Goal: Task Accomplishment & Management: Use online tool/utility

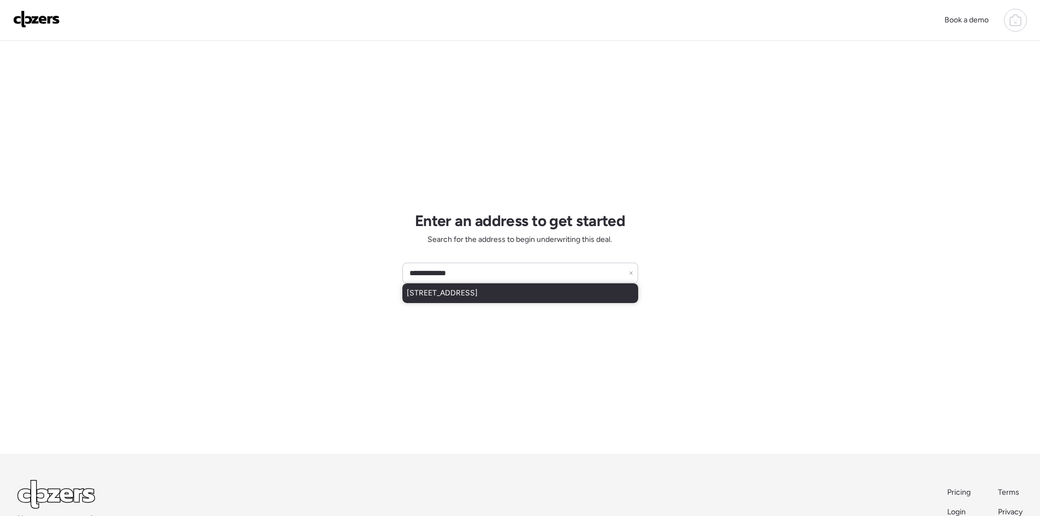
click at [532, 300] on div "[STREET_ADDRESS]" at bounding box center [520, 293] width 236 height 20
type input "**********"
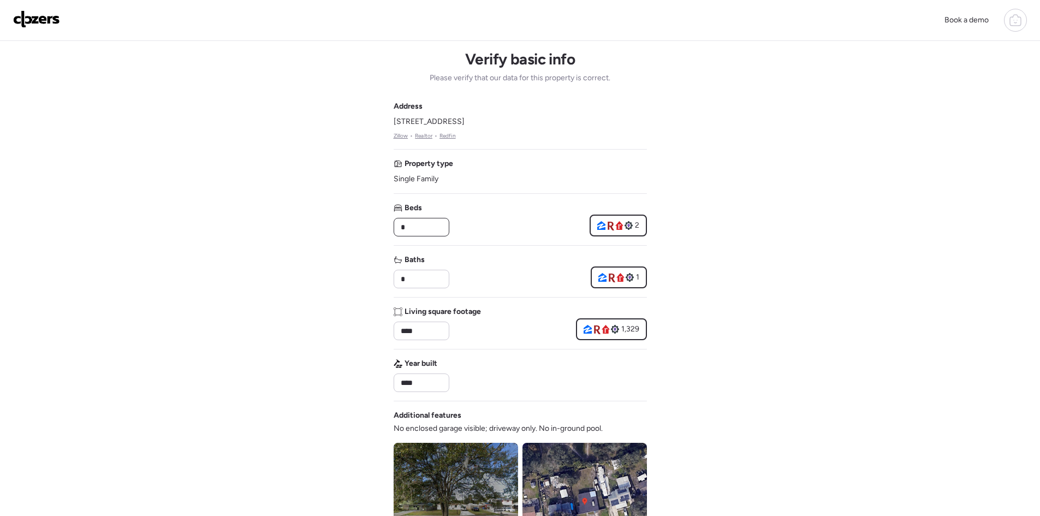
drag, startPoint x: 422, startPoint y: 230, endPoint x: 385, endPoint y: 233, distance: 37.2
click at [385, 233] on div "Book a demo Verify basic info Please verify that our data for this property is …" at bounding box center [520, 461] width 1040 height 923
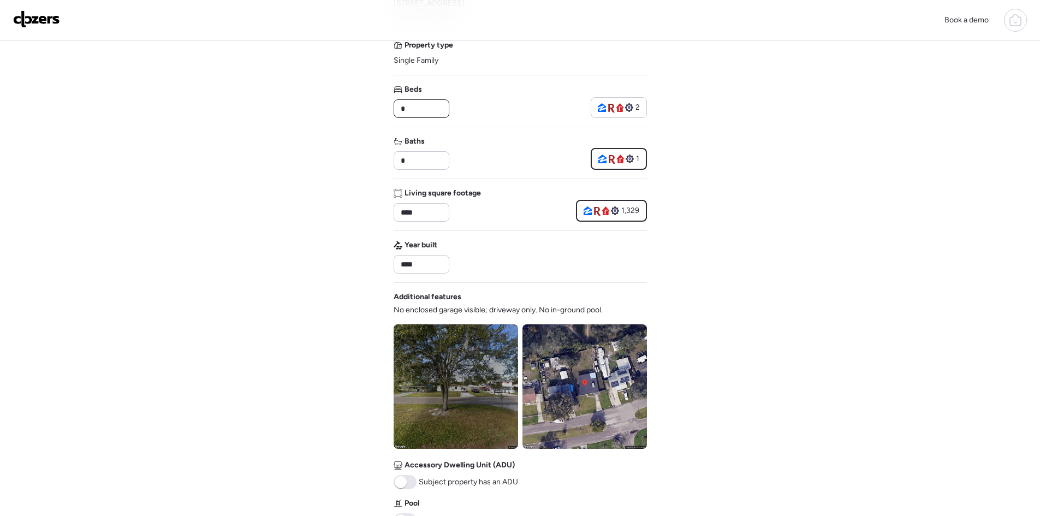
scroll to position [146, 0]
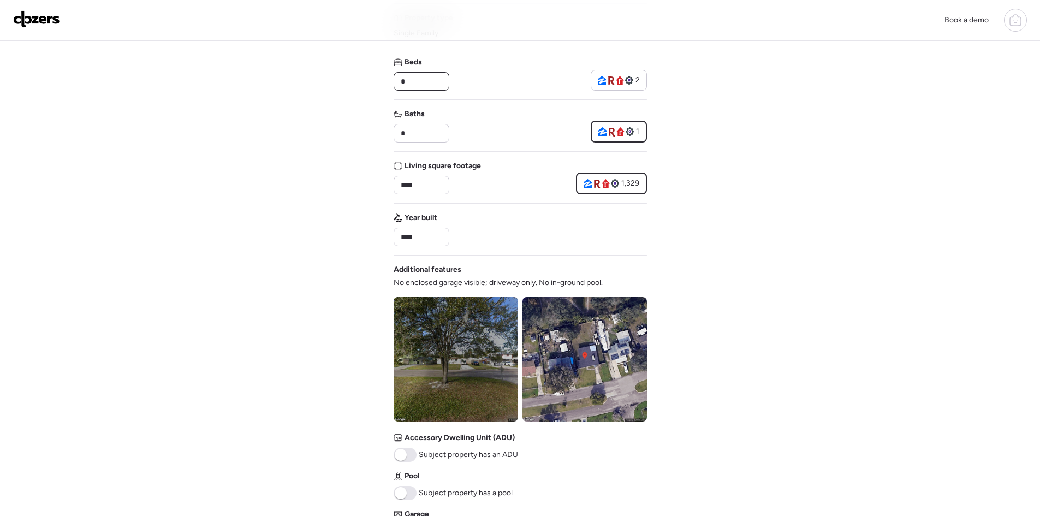
type input "*"
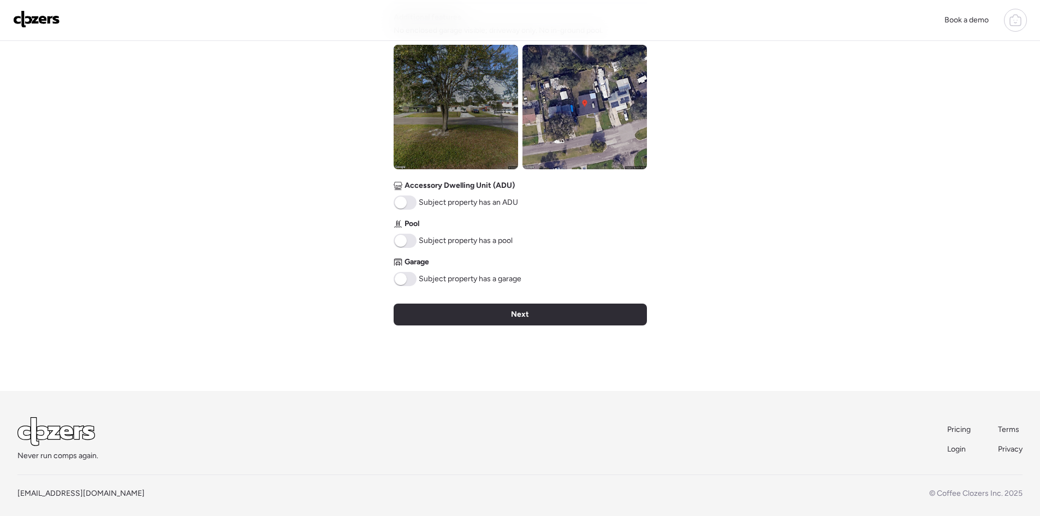
scroll to position [407, 0]
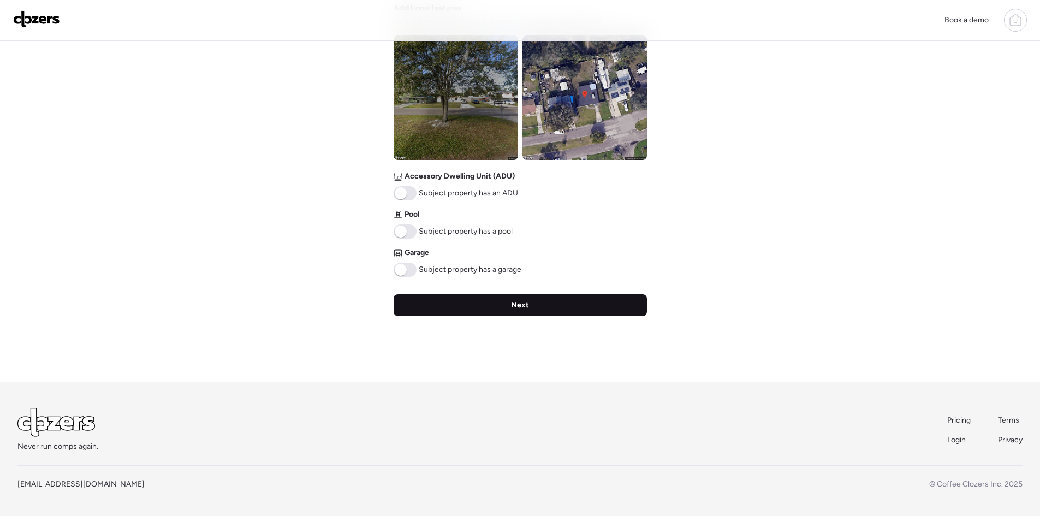
click at [529, 307] on div "Next" at bounding box center [520, 305] width 253 height 22
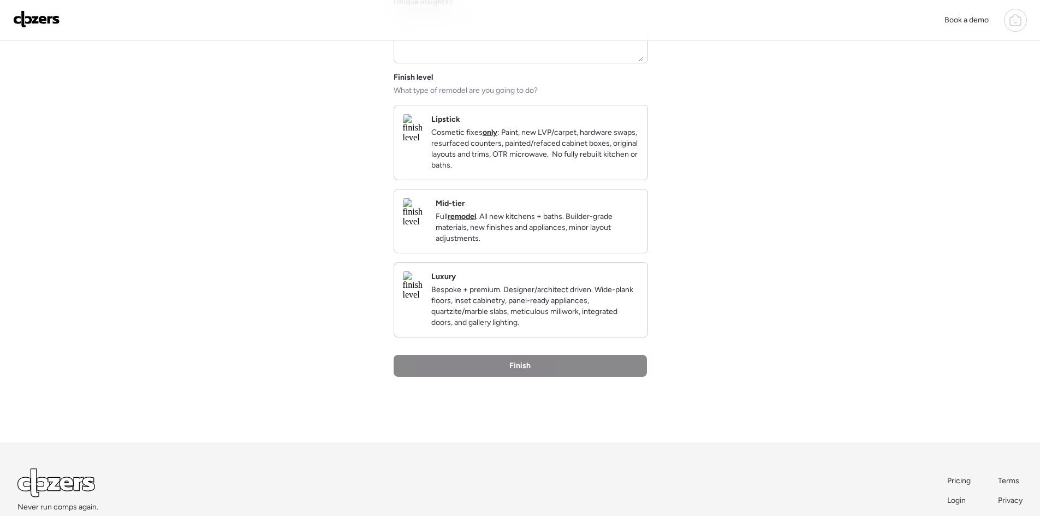
scroll to position [0, 0]
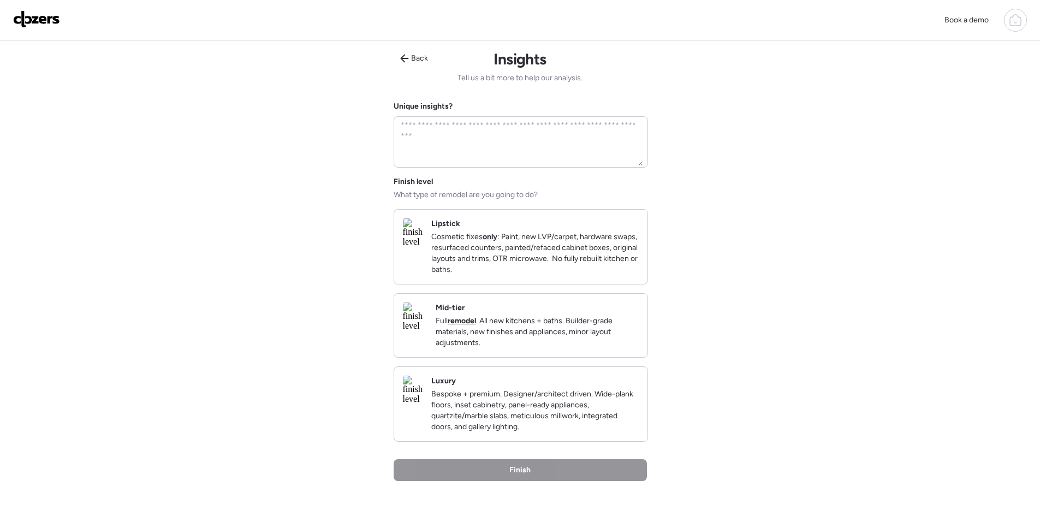
click at [536, 327] on p "Full remodel . All new kitchens + baths. Builder-grade materials, new finishes …" at bounding box center [537, 331] width 203 height 33
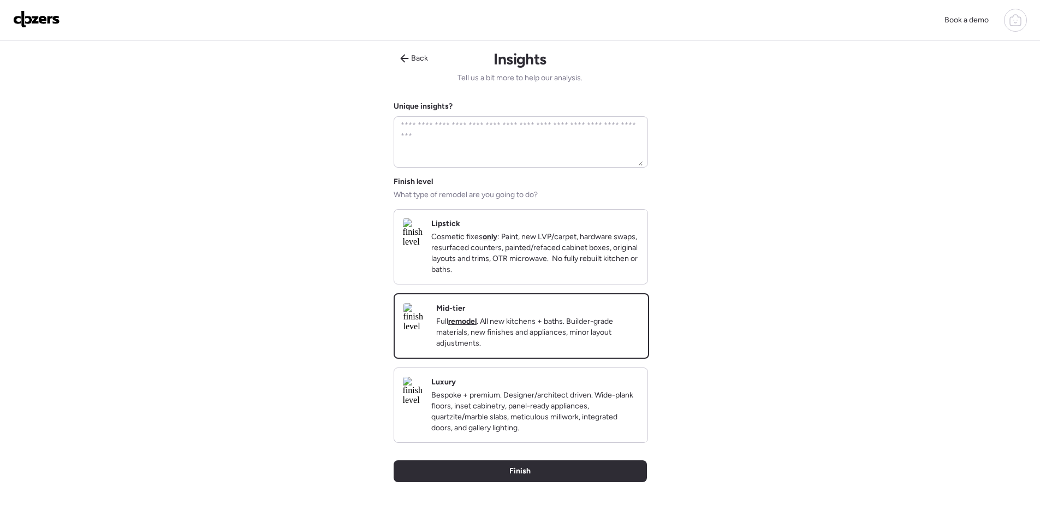
scroll to position [184, 0]
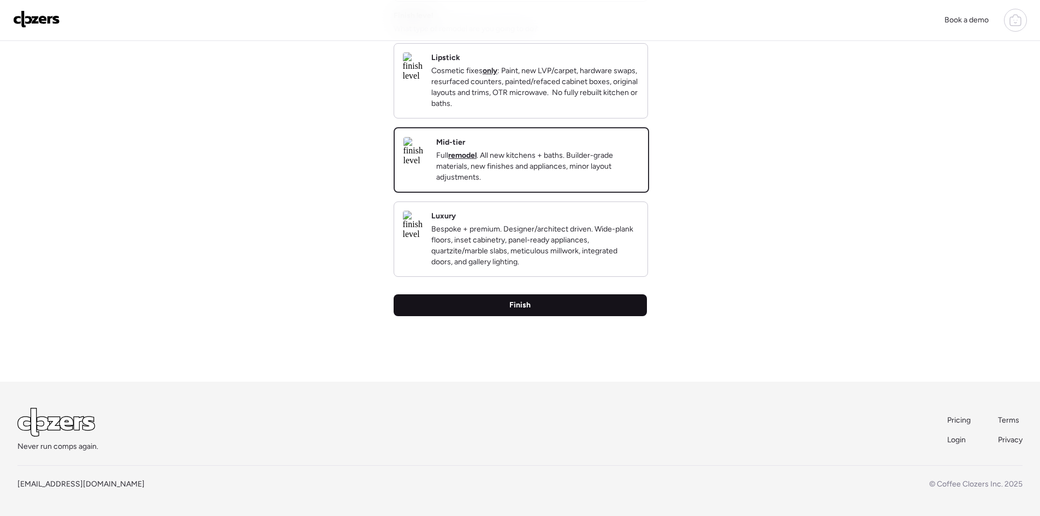
click at [554, 302] on div "Finish" at bounding box center [520, 305] width 253 height 22
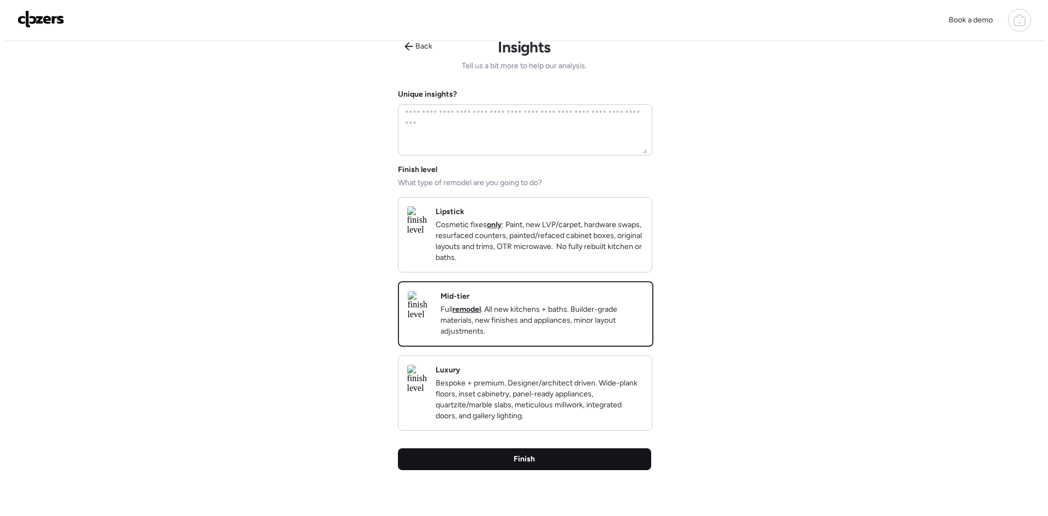
scroll to position [0, 0]
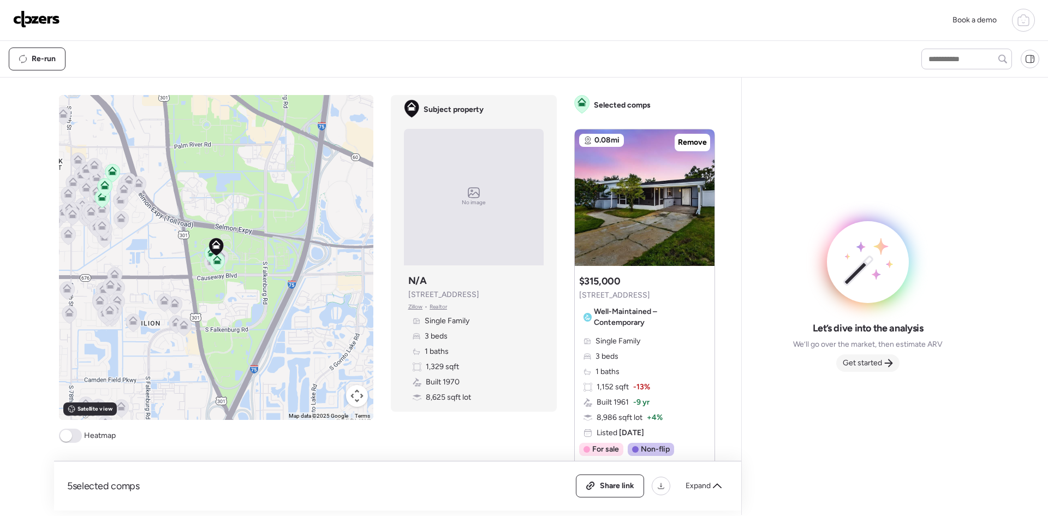
click at [862, 372] on div "Let’s dive into the analysis We’ll go over the market, then estimate ARV Get st…" at bounding box center [867, 296] width 235 height 420
click at [861, 367] on span "Get started" at bounding box center [862, 362] width 39 height 11
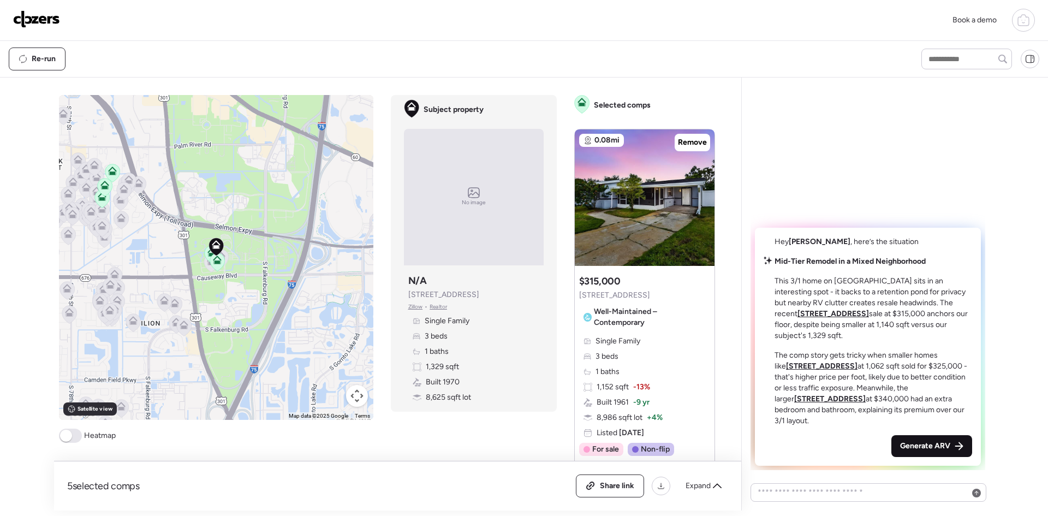
click at [914, 442] on span "Generate ARV" at bounding box center [925, 445] width 50 height 11
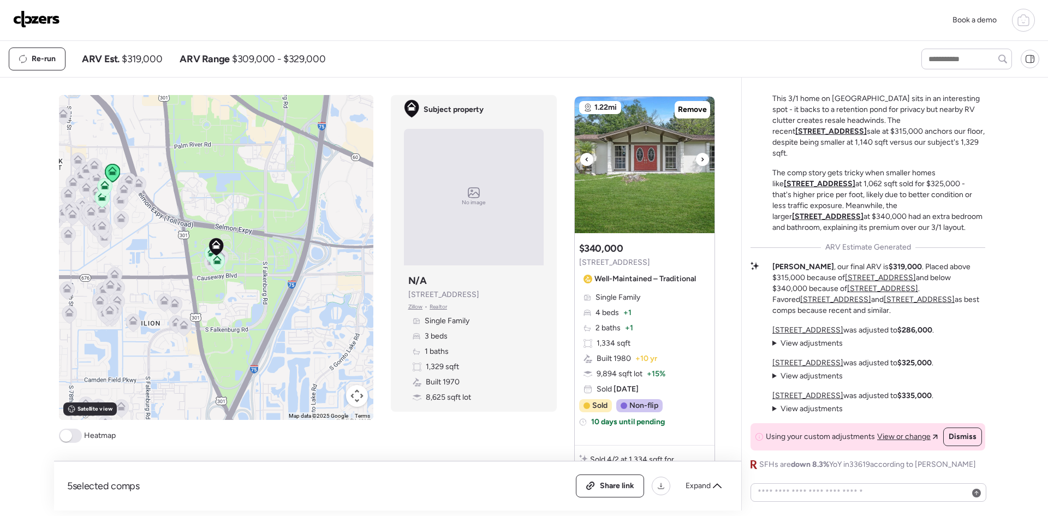
scroll to position [1456, 0]
drag, startPoint x: 469, startPoint y: 295, endPoint x: 405, endPoint y: 294, distance: 64.4
click at [405, 294] on div "Subject property N/A 10120 Alambra Ave Zillow • Realtor Single Family 3 beds 1 …" at bounding box center [474, 339] width 140 height 138
click at [408, 294] on span "10120 Alambra Ave" at bounding box center [443, 294] width 71 height 11
drag, startPoint x: 467, startPoint y: 294, endPoint x: 398, endPoint y: 299, distance: 68.9
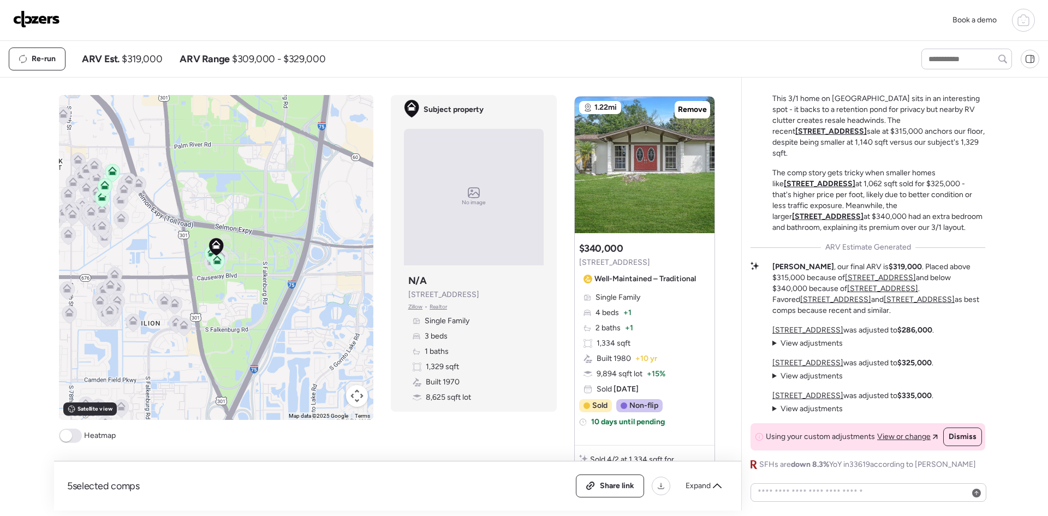
click at [404, 299] on div "Subject property N/A 10120 Alambra Ave Zillow • Realtor Single Family 3 beds 1 …" at bounding box center [474, 339] width 140 height 138
copy span "10120 Alambra Ave"
click at [702, 153] on div at bounding box center [702, 159] width 13 height 13
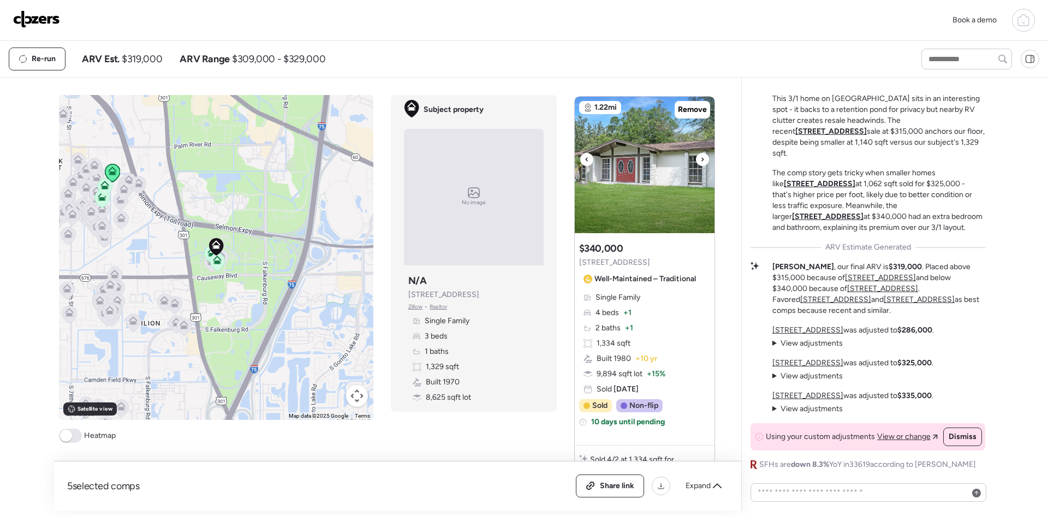
click at [702, 153] on div at bounding box center [702, 159] width 13 height 13
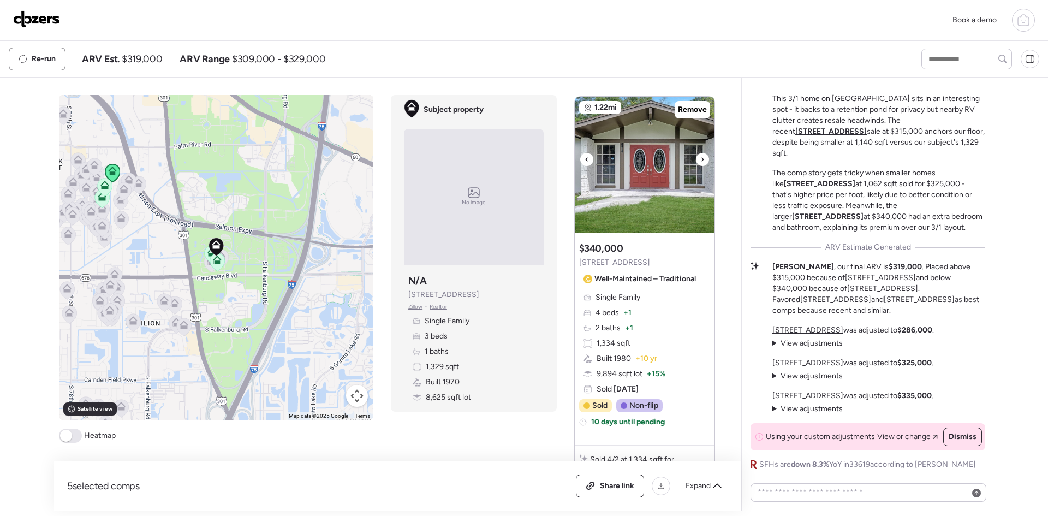
click at [700, 153] on div at bounding box center [702, 159] width 13 height 13
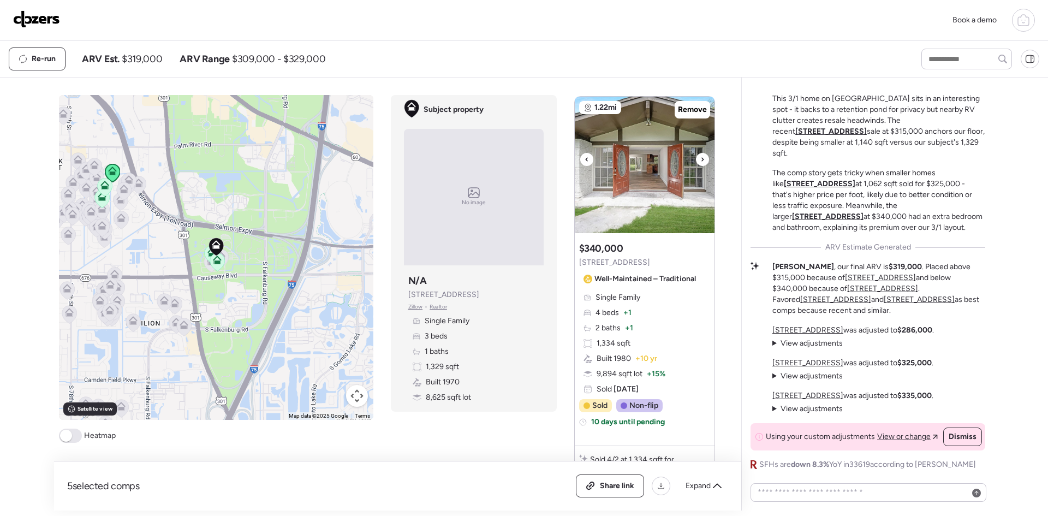
click at [700, 153] on div at bounding box center [702, 159] width 13 height 13
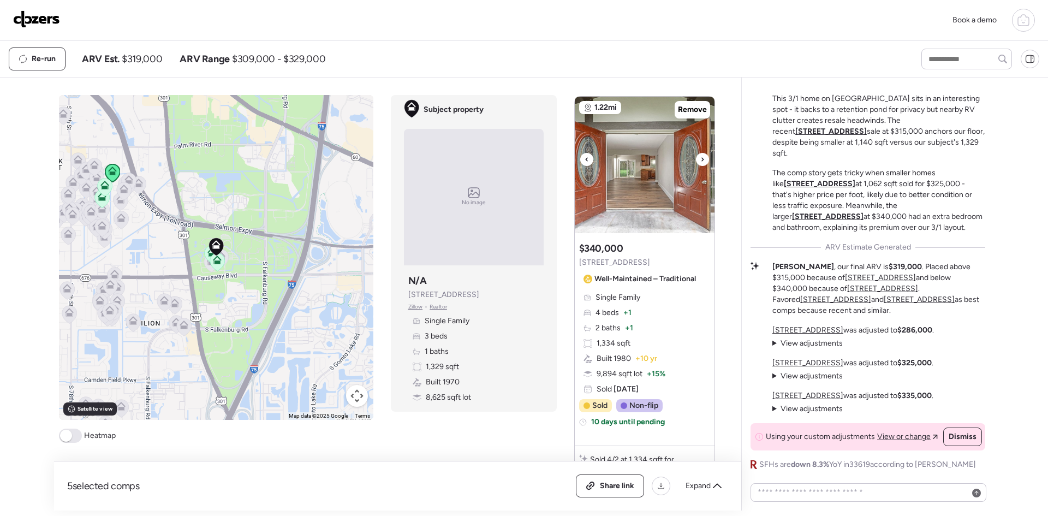
click at [700, 153] on div at bounding box center [702, 159] width 13 height 13
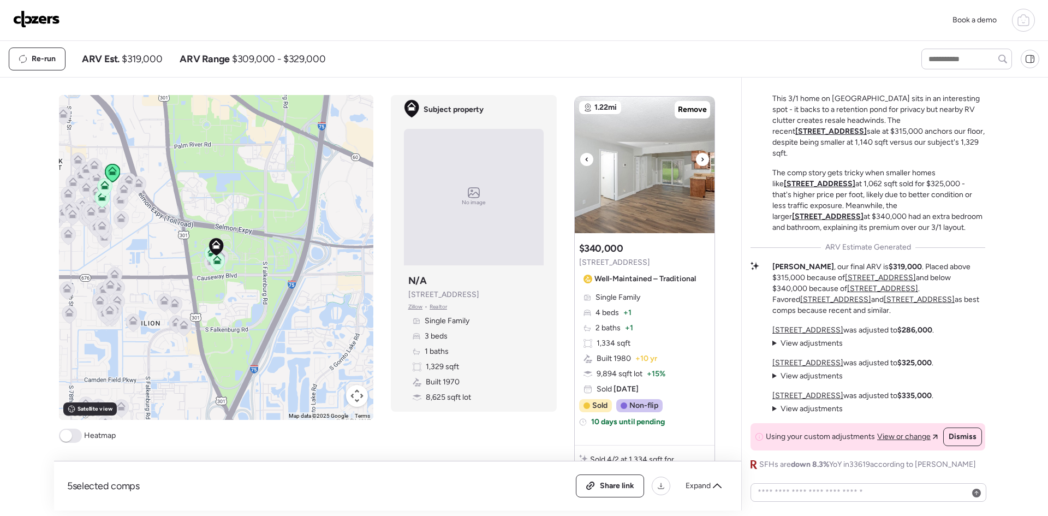
click at [700, 153] on div at bounding box center [702, 159] width 13 height 13
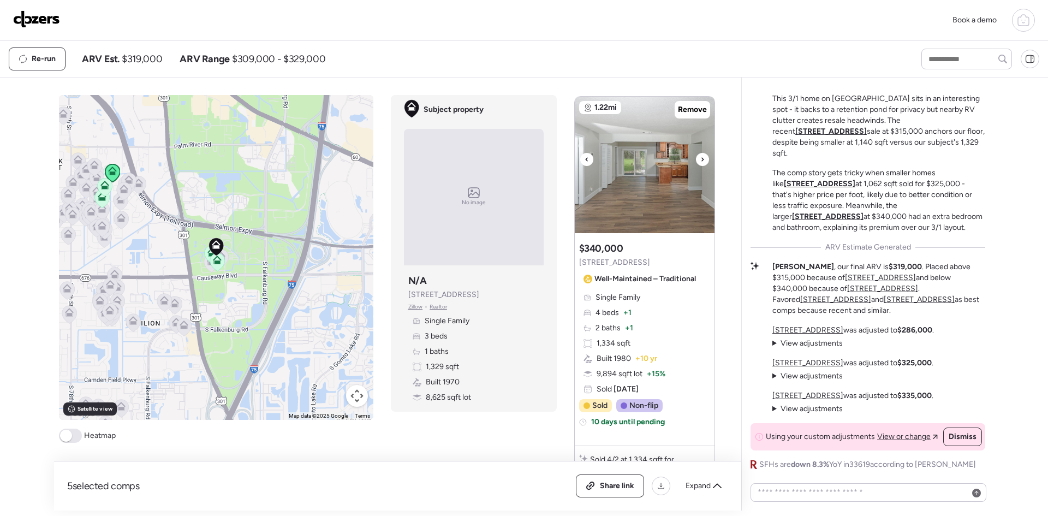
click at [700, 153] on div at bounding box center [702, 159] width 13 height 13
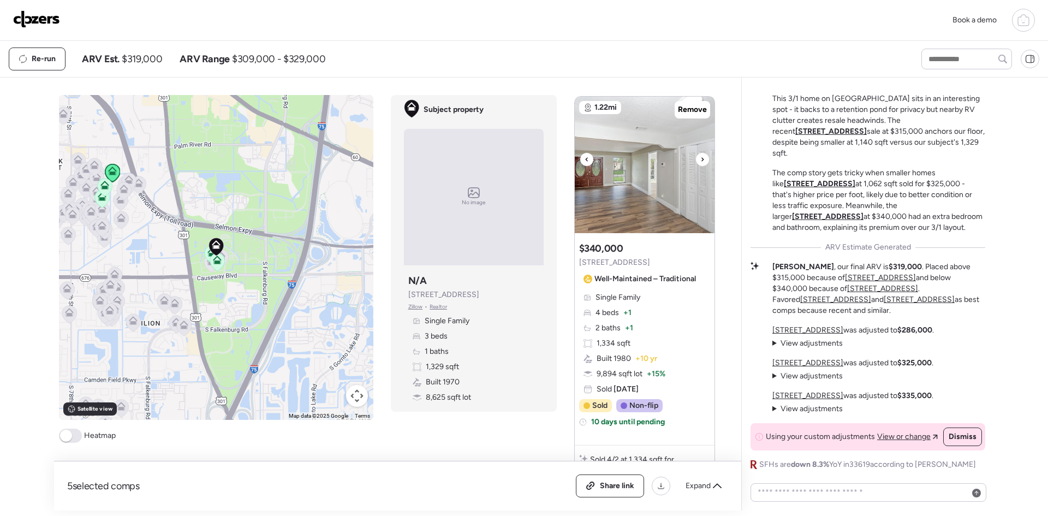
click at [700, 153] on div at bounding box center [702, 159] width 13 height 13
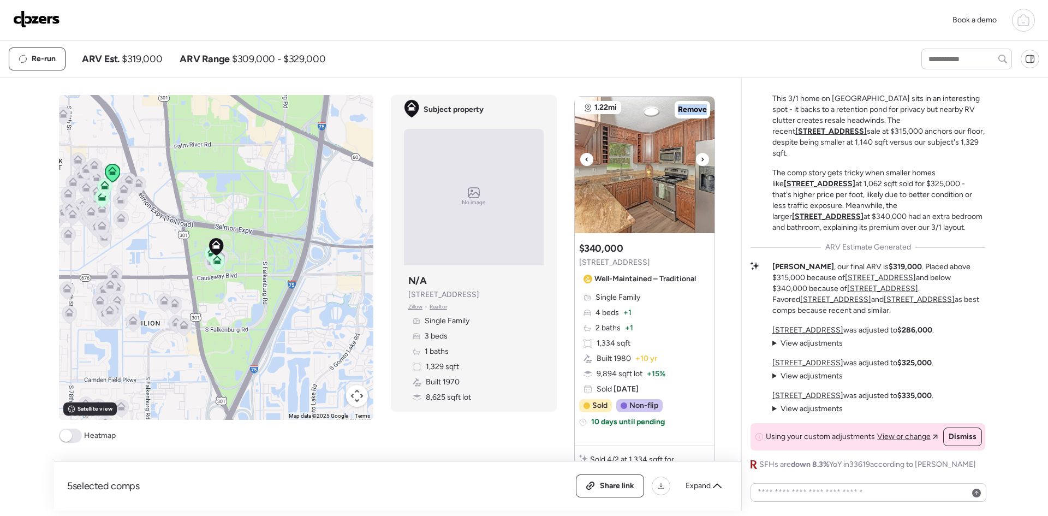
click at [700, 153] on div at bounding box center [702, 159] width 13 height 13
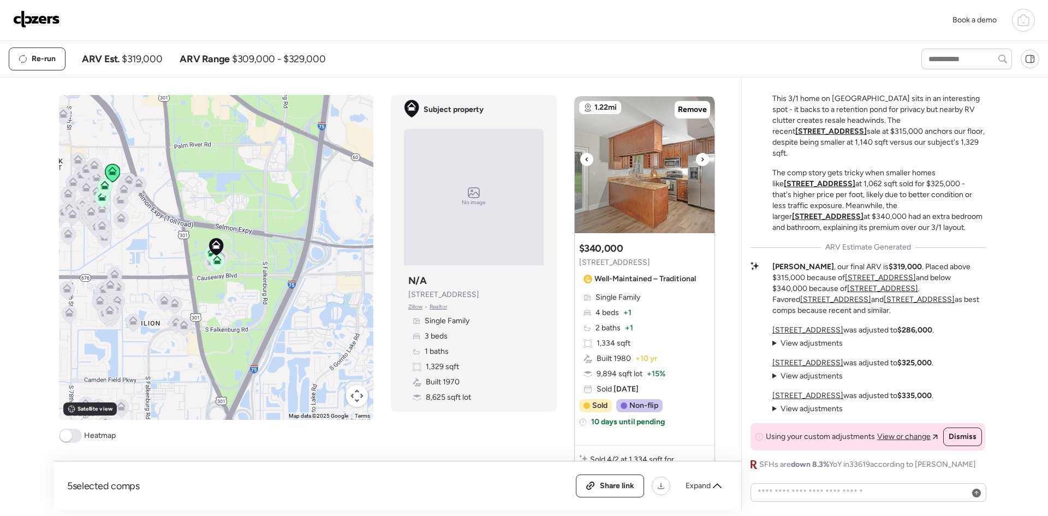
click at [700, 153] on div at bounding box center [702, 159] width 13 height 13
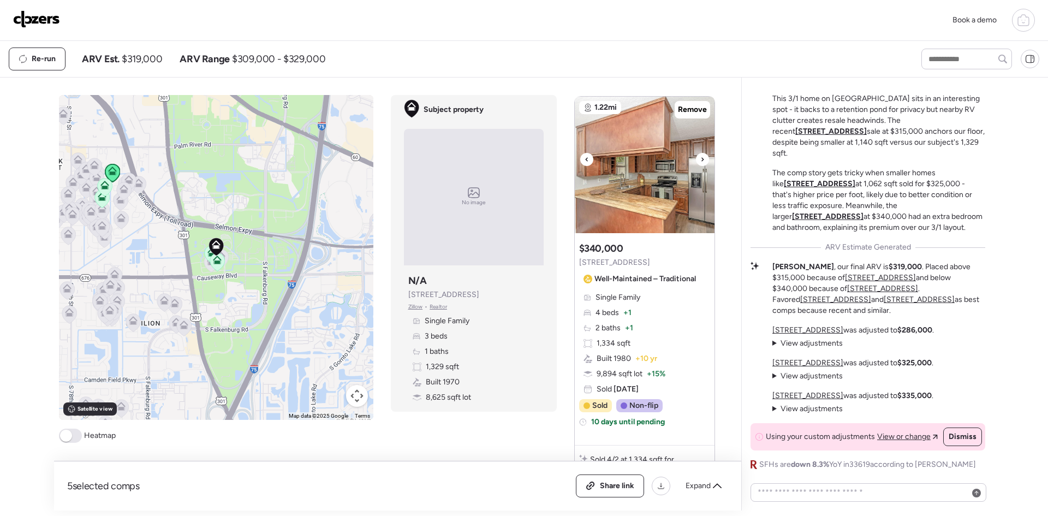
click at [700, 153] on div at bounding box center [702, 159] width 13 height 13
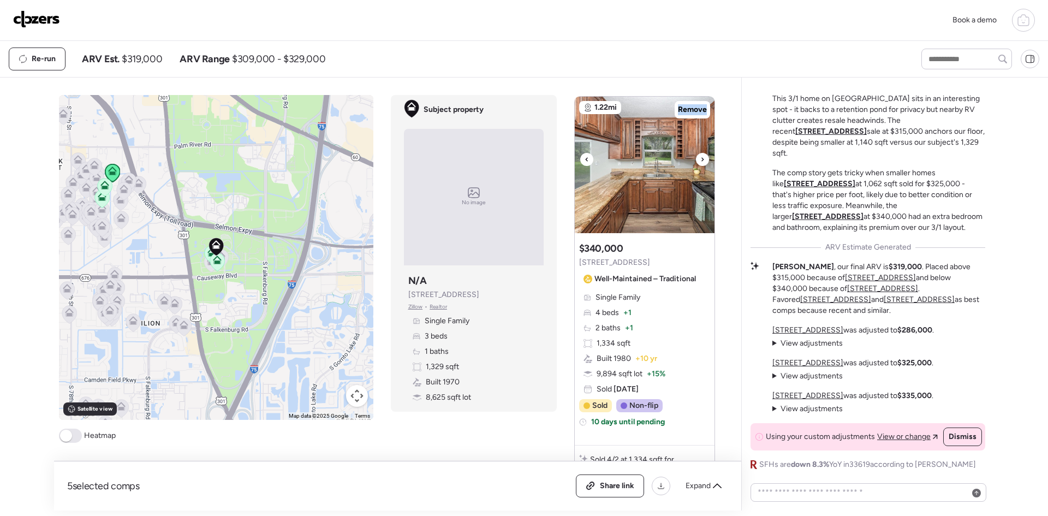
click at [700, 153] on div at bounding box center [702, 159] width 13 height 13
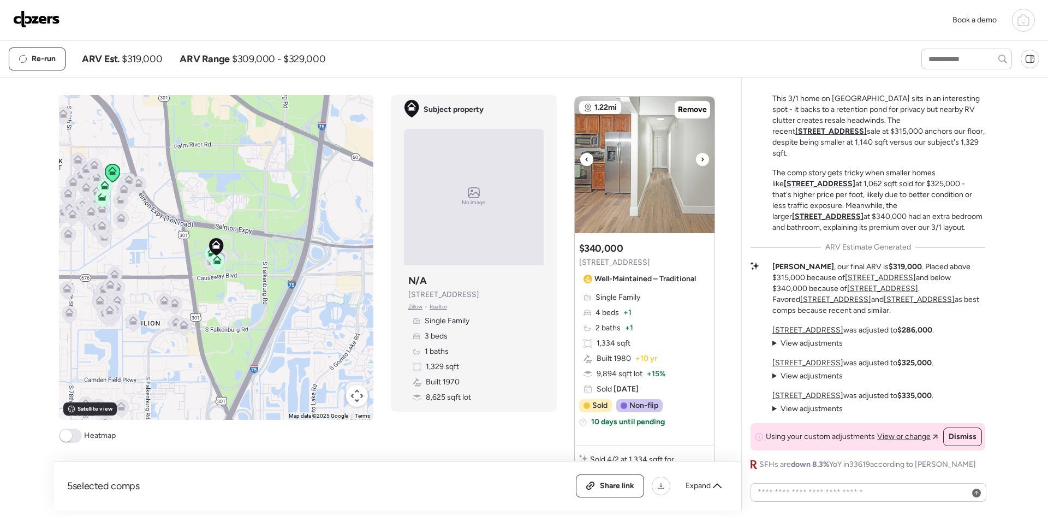
click at [700, 153] on div at bounding box center [702, 159] width 13 height 13
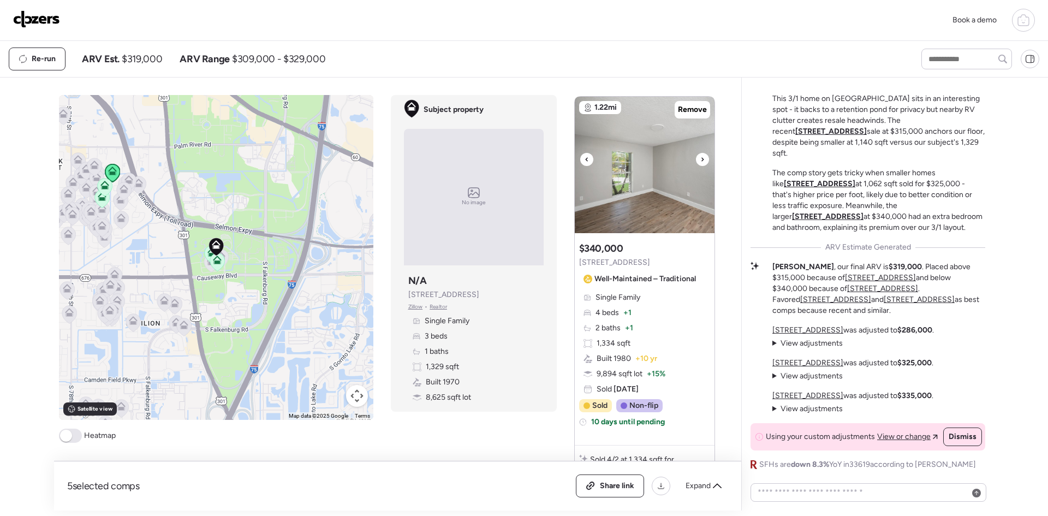
click at [700, 153] on div at bounding box center [702, 159] width 13 height 13
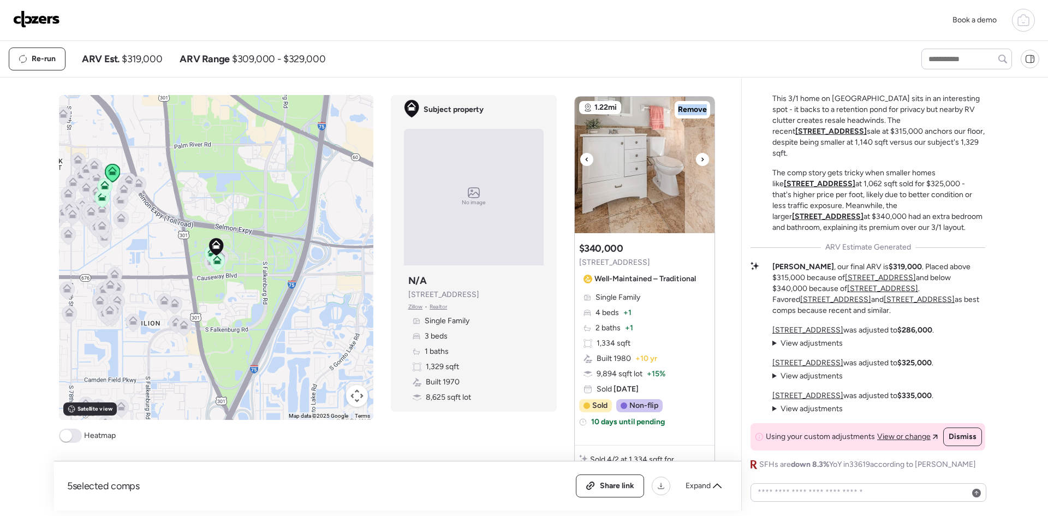
click at [700, 153] on div at bounding box center [702, 159] width 13 height 13
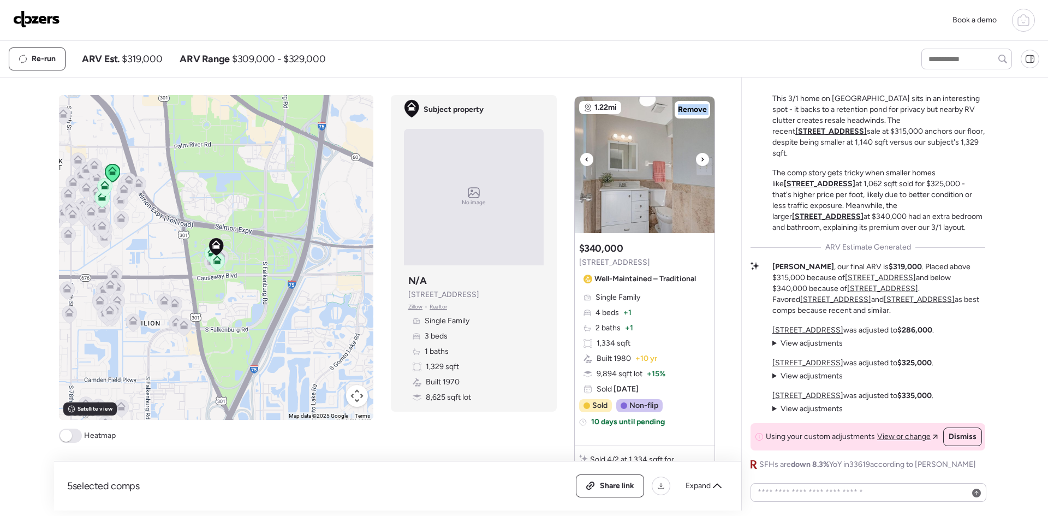
click at [700, 153] on div at bounding box center [702, 159] width 13 height 13
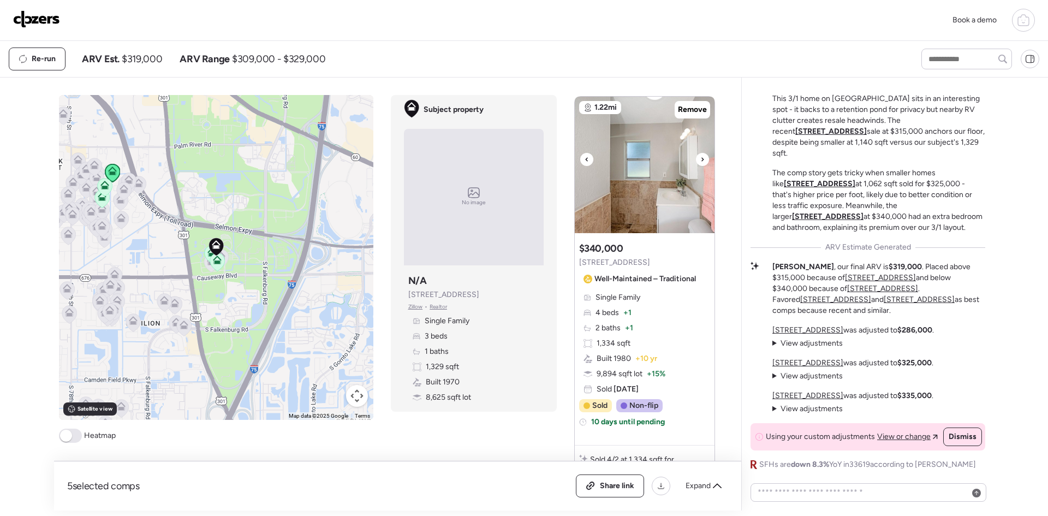
click at [700, 153] on div at bounding box center [702, 159] width 13 height 13
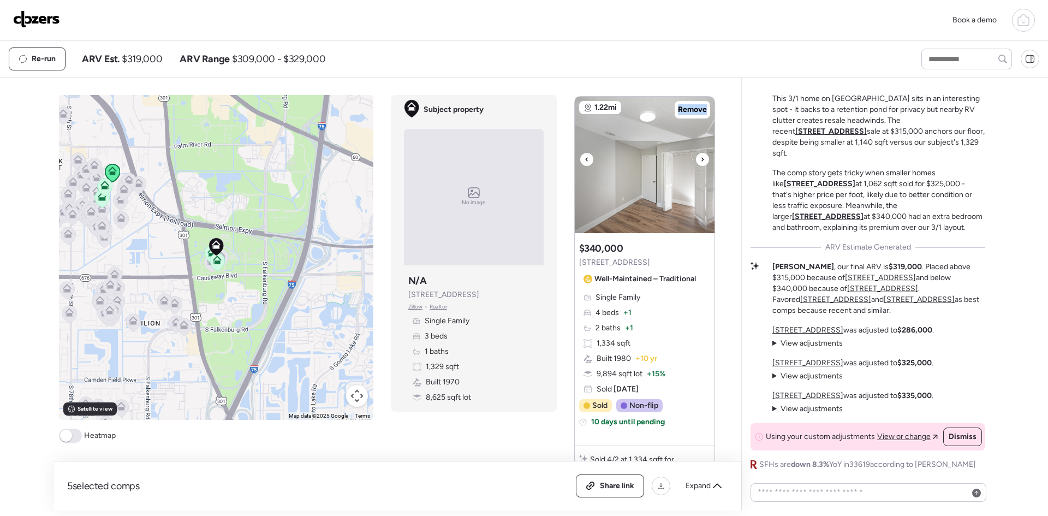
click at [700, 153] on div at bounding box center [702, 159] width 13 height 13
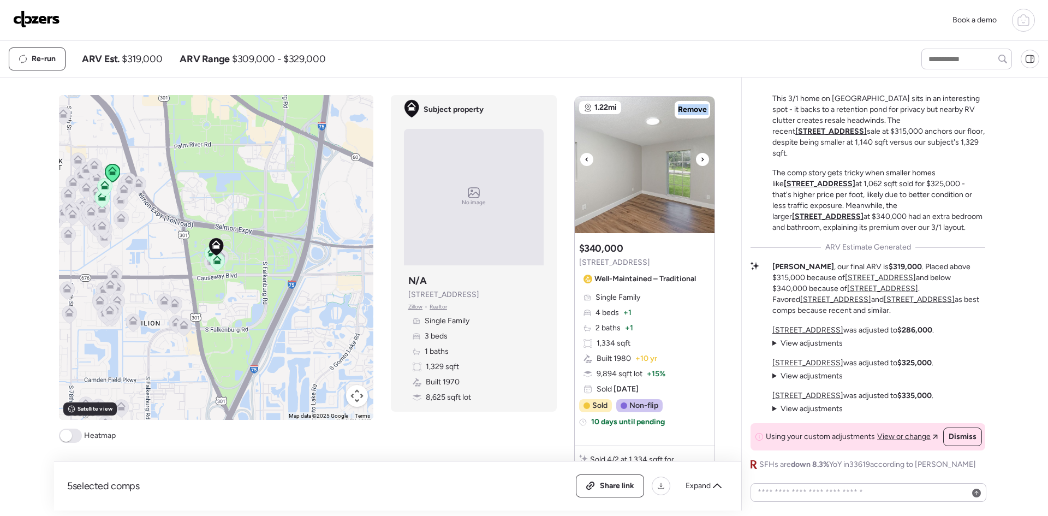
click at [700, 153] on div at bounding box center [702, 159] width 13 height 13
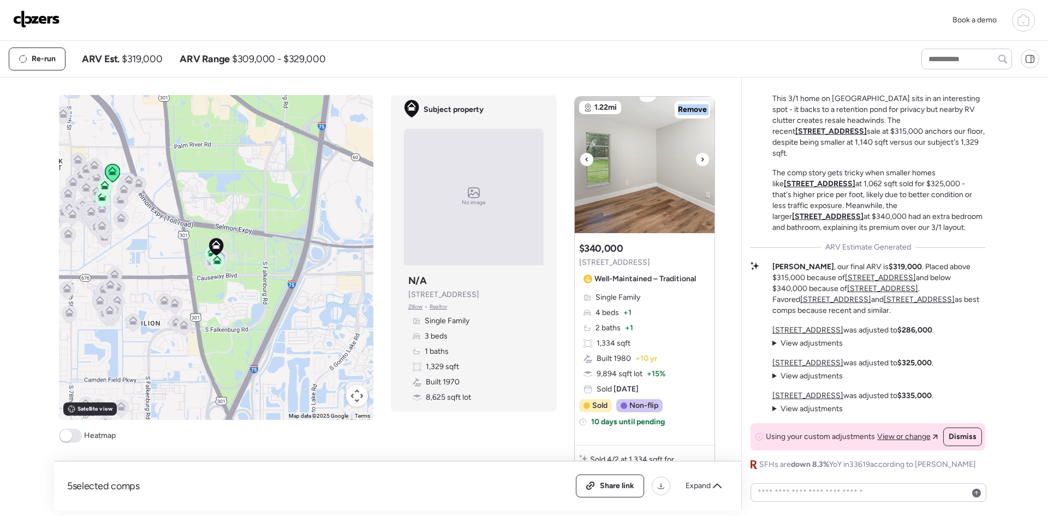
click at [700, 153] on div at bounding box center [702, 159] width 13 height 13
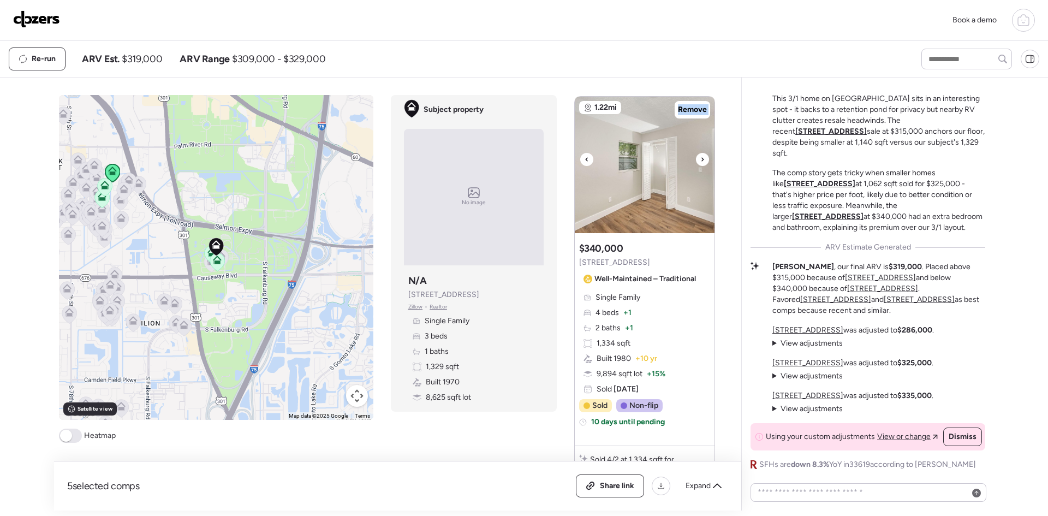
click at [700, 153] on div at bounding box center [702, 159] width 13 height 13
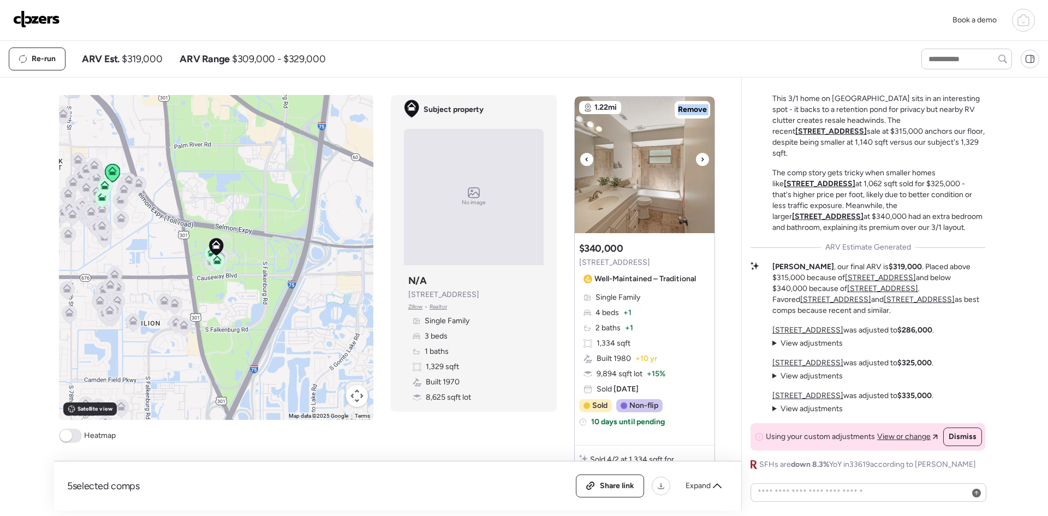
click at [700, 153] on div at bounding box center [702, 159] width 13 height 13
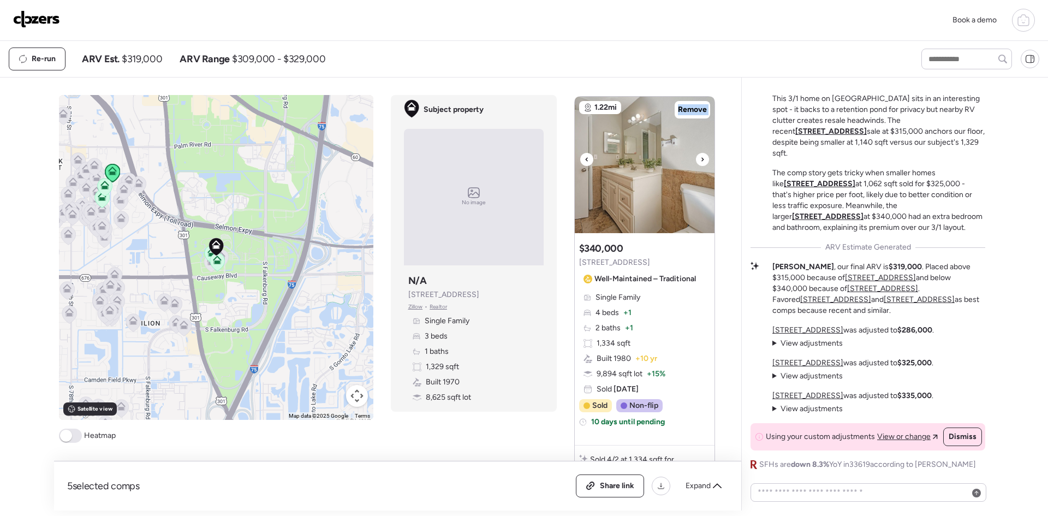
click at [700, 153] on div at bounding box center [702, 159] width 13 height 13
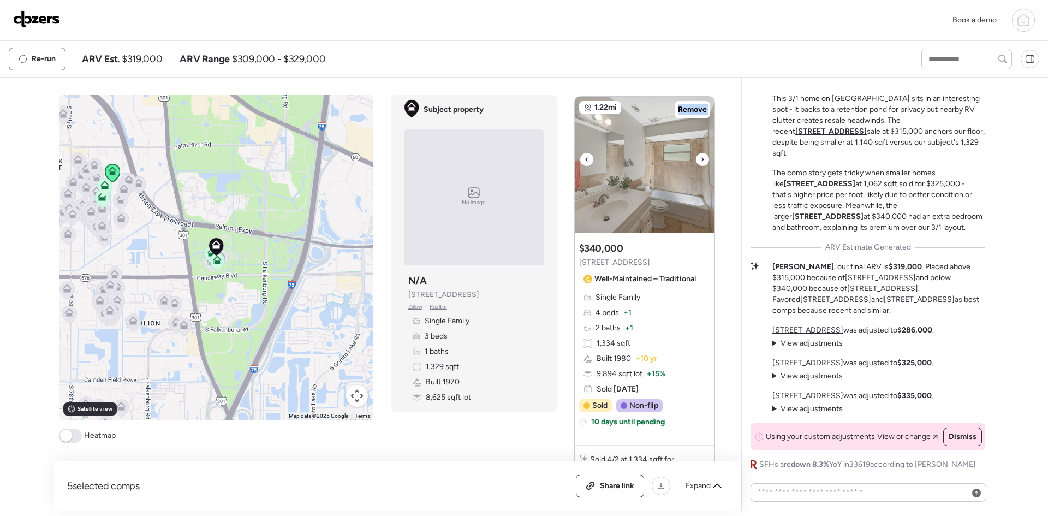
click at [700, 153] on div at bounding box center [702, 159] width 13 height 13
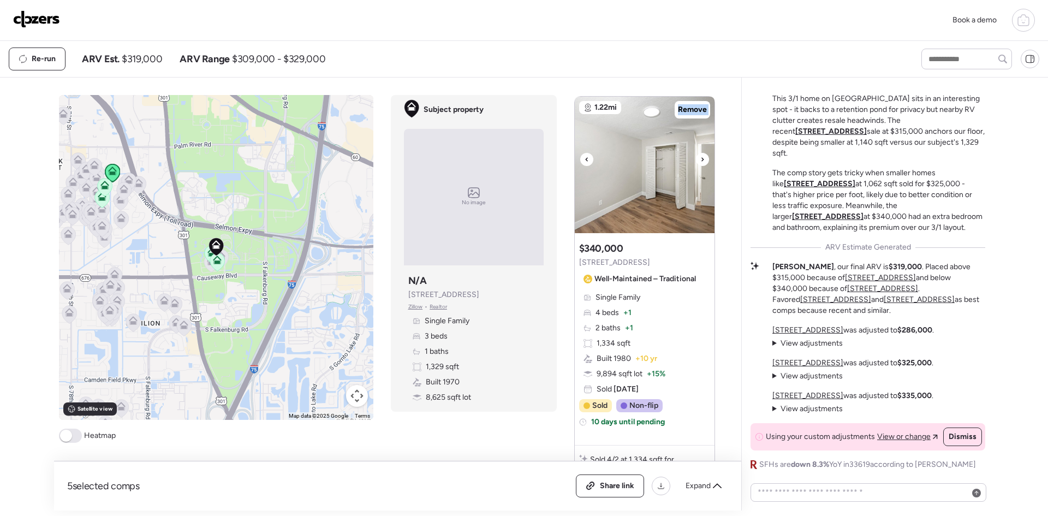
click at [700, 153] on div at bounding box center [702, 159] width 13 height 13
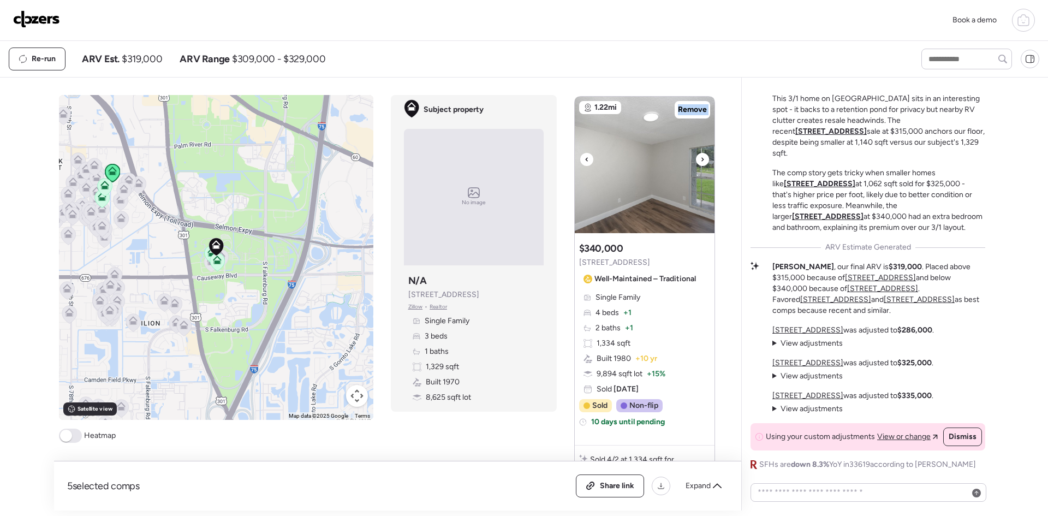
click at [700, 153] on div at bounding box center [702, 159] width 13 height 13
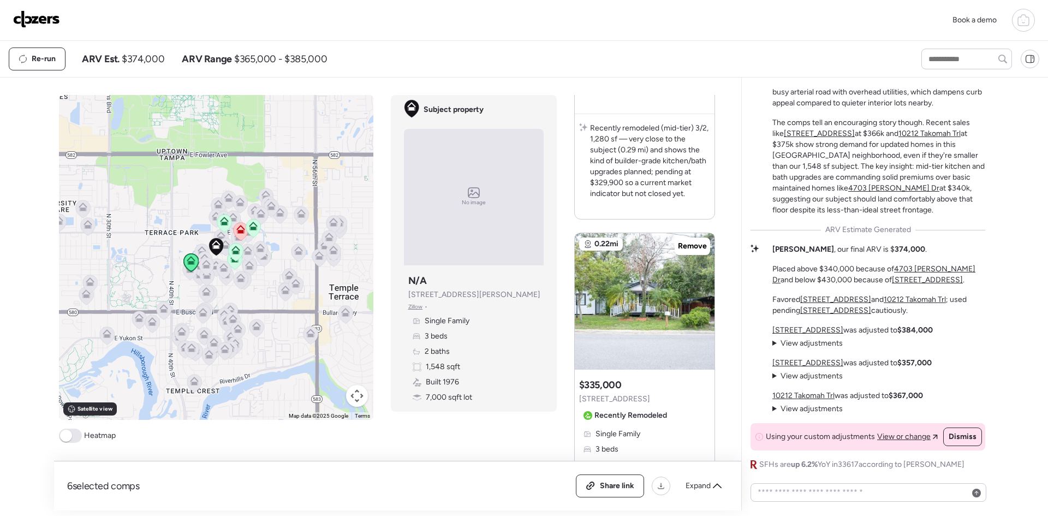
scroll to position [509, 0]
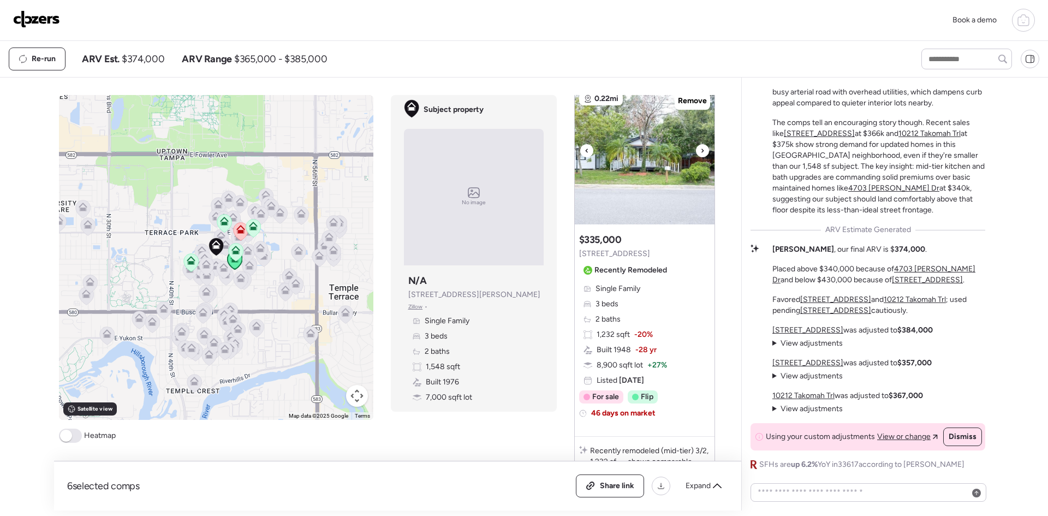
click at [700, 151] on icon at bounding box center [702, 150] width 4 height 13
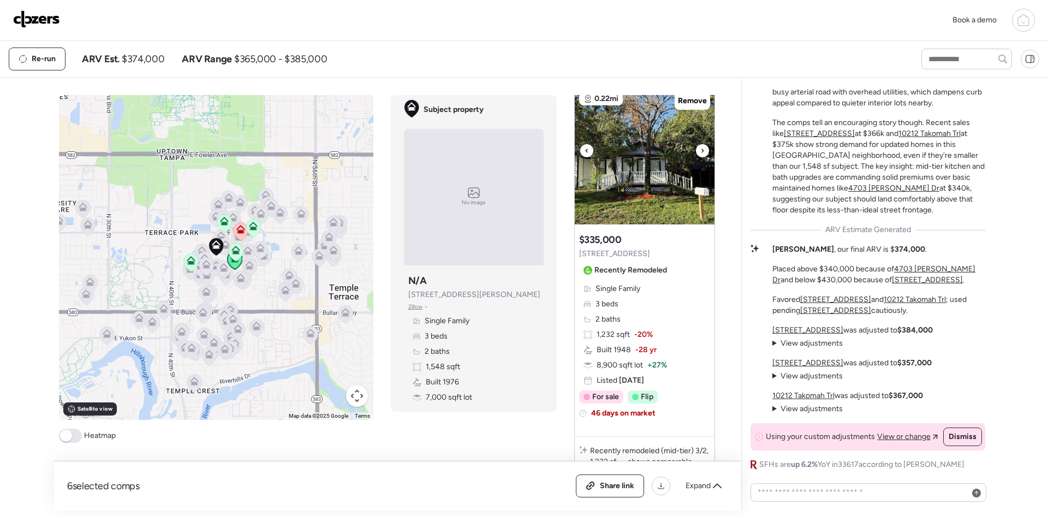
click at [700, 151] on icon at bounding box center [702, 150] width 4 height 13
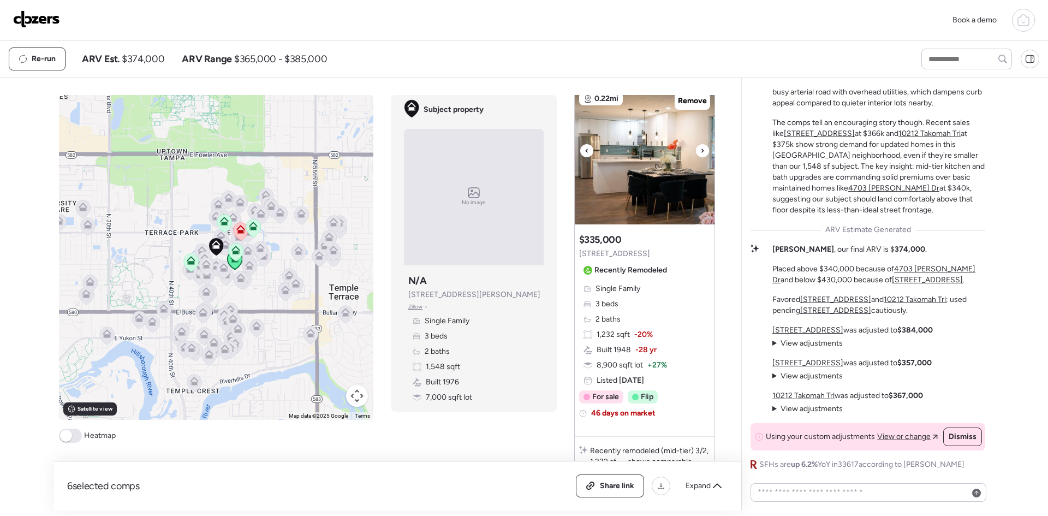
click at [700, 151] on icon at bounding box center [702, 150] width 4 height 13
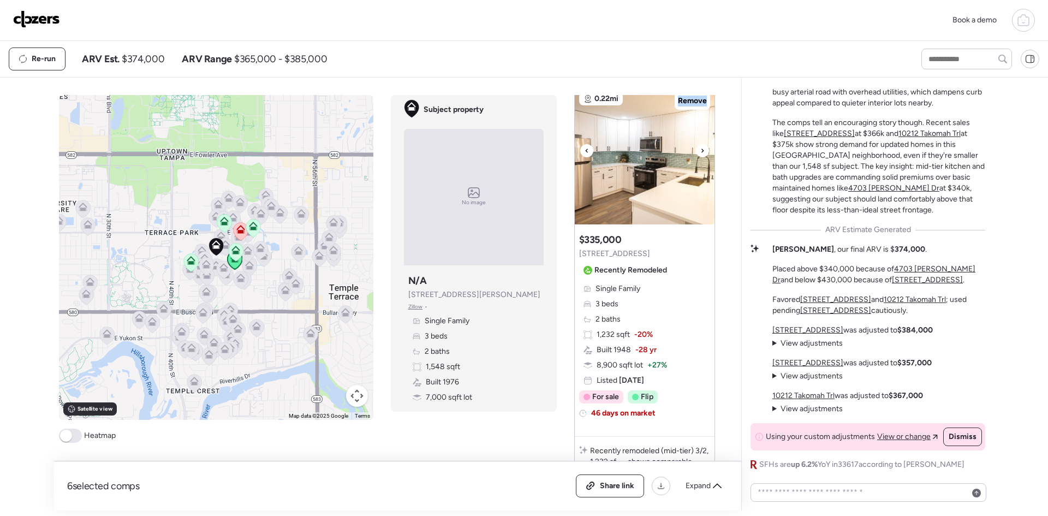
click at [706, 150] on img at bounding box center [645, 156] width 140 height 136
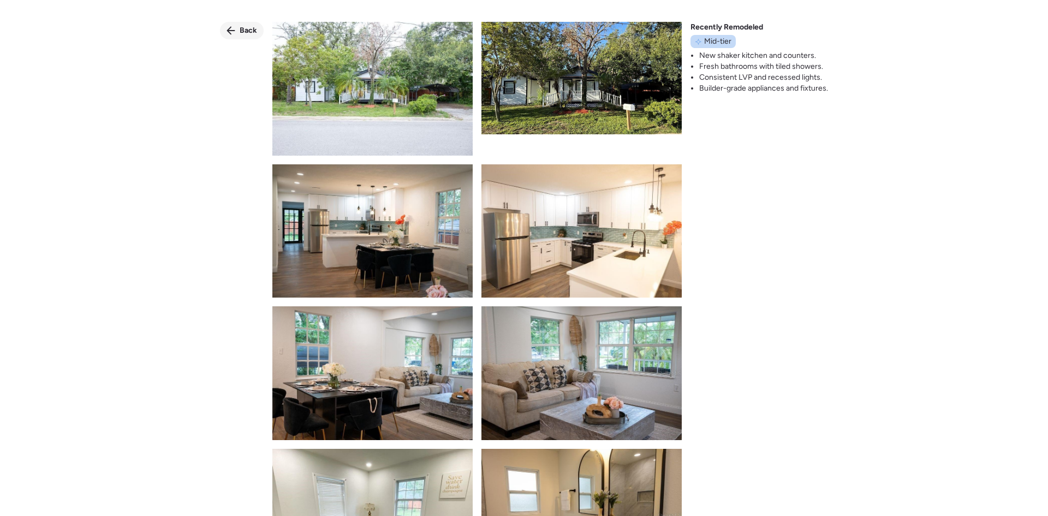
click at [239, 28] on div "Back" at bounding box center [242, 30] width 44 height 17
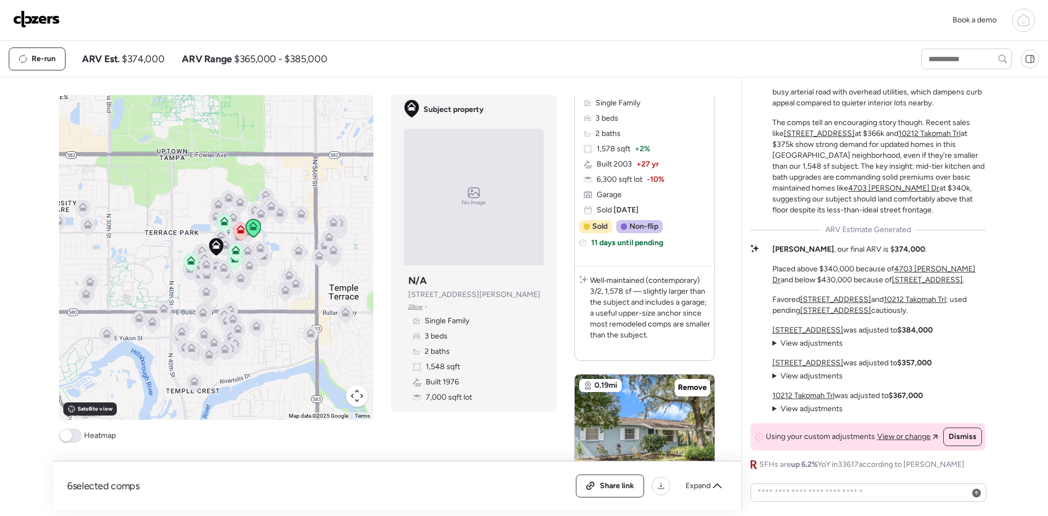
scroll to position [2415, 0]
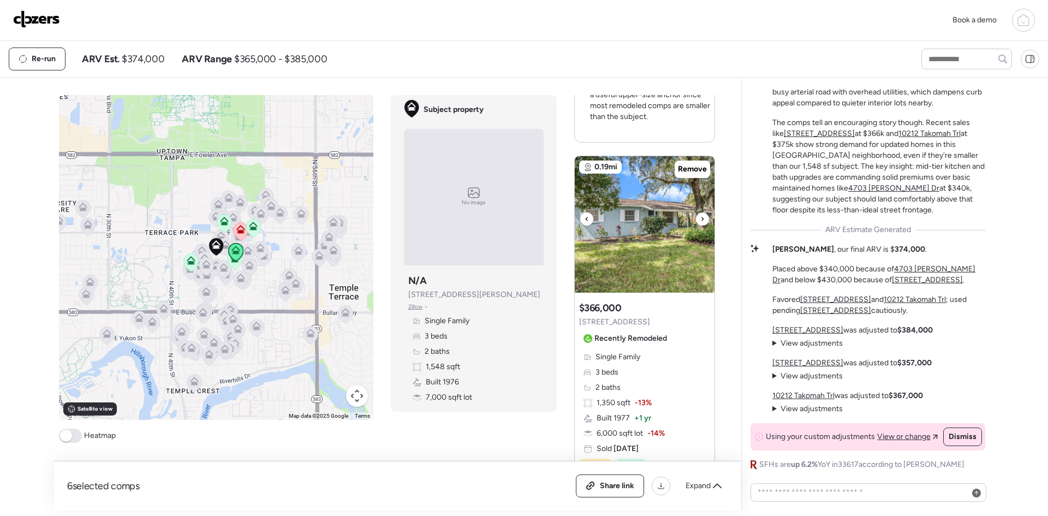
click at [696, 217] on div at bounding box center [702, 218] width 13 height 13
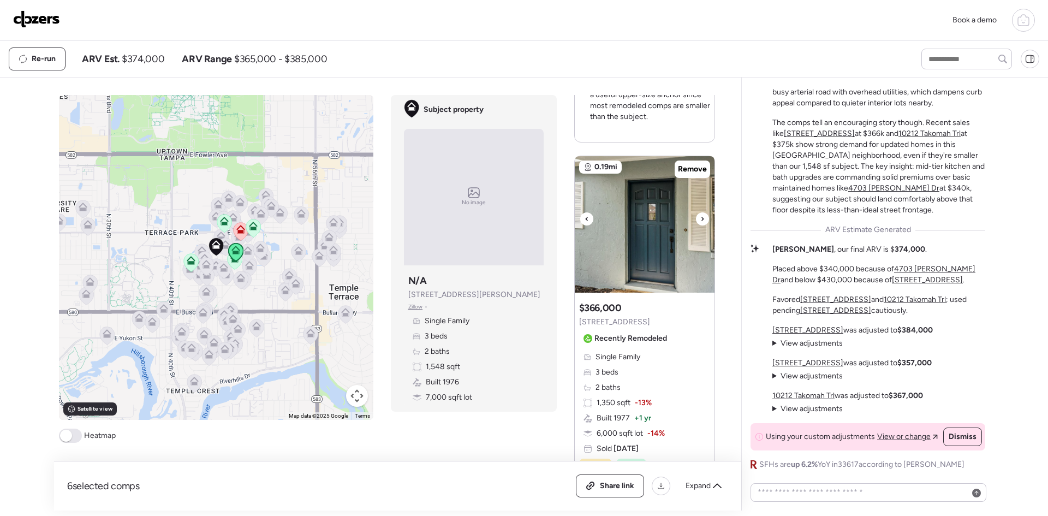
click at [696, 217] on div at bounding box center [702, 218] width 13 height 13
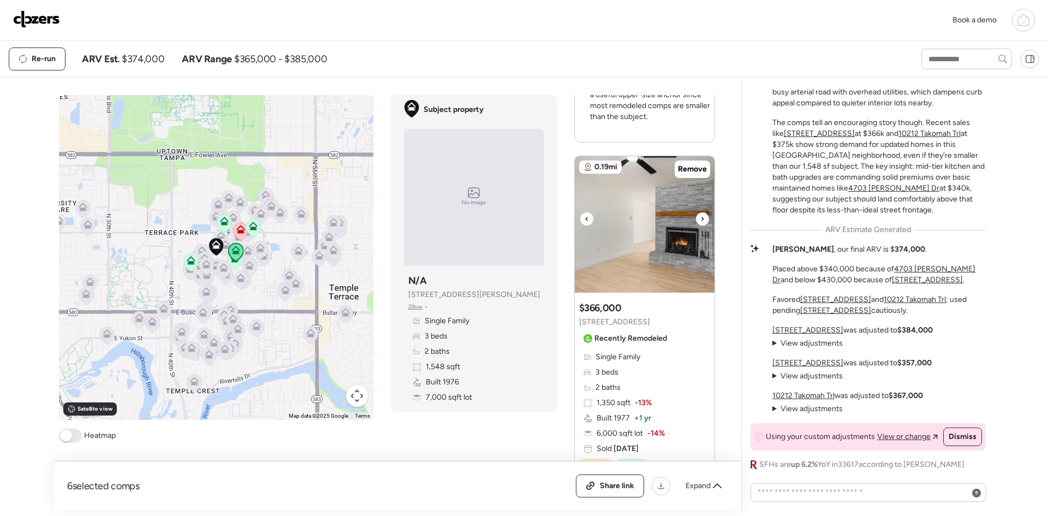
click at [696, 217] on div at bounding box center [702, 218] width 13 height 13
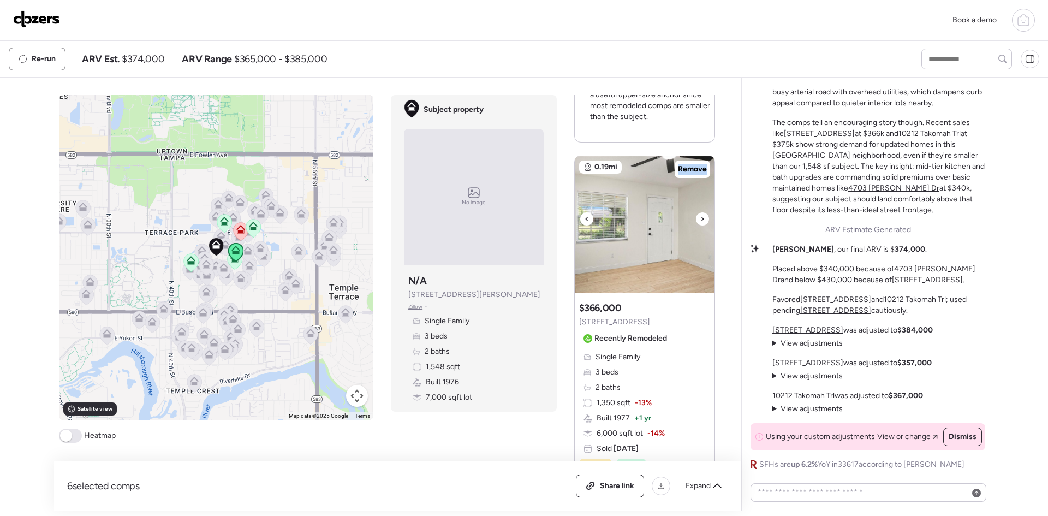
click at [696, 217] on div at bounding box center [702, 218] width 13 height 13
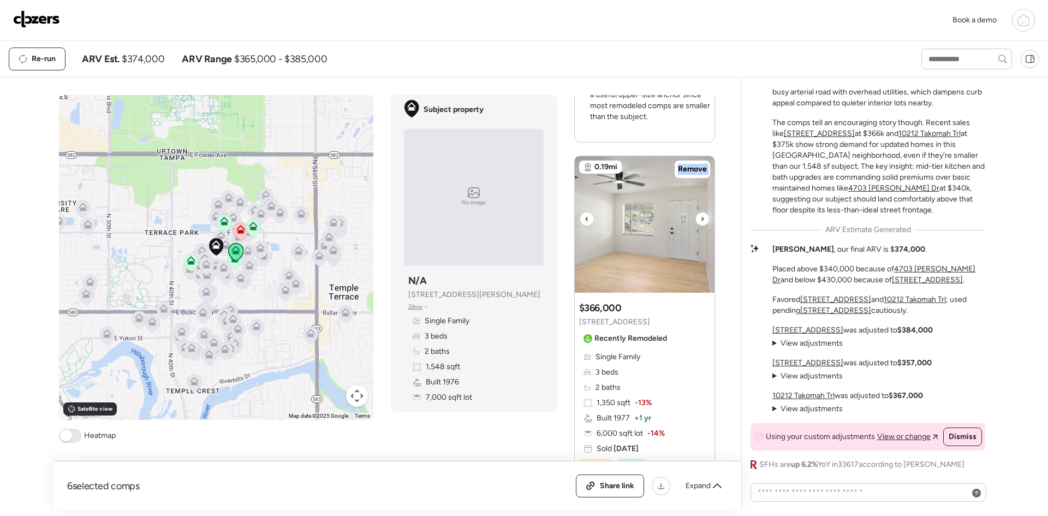
click at [696, 217] on div at bounding box center [702, 218] width 13 height 13
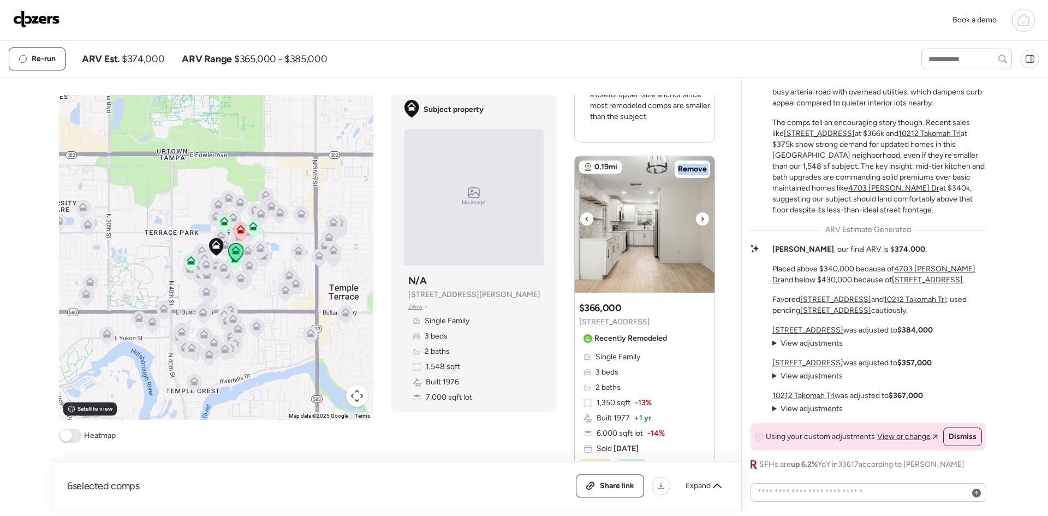
click at [696, 217] on div at bounding box center [702, 218] width 13 height 13
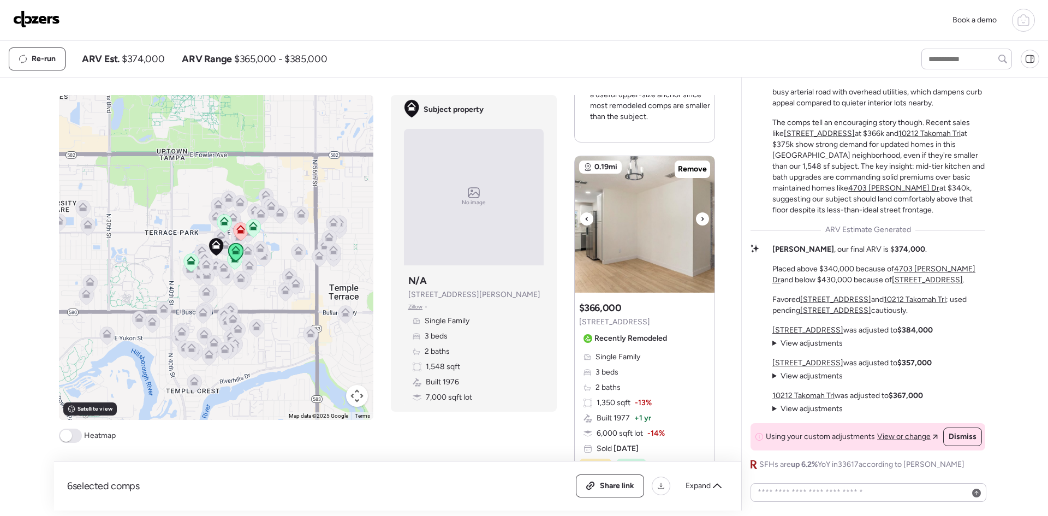
click at [696, 217] on div at bounding box center [702, 218] width 13 height 13
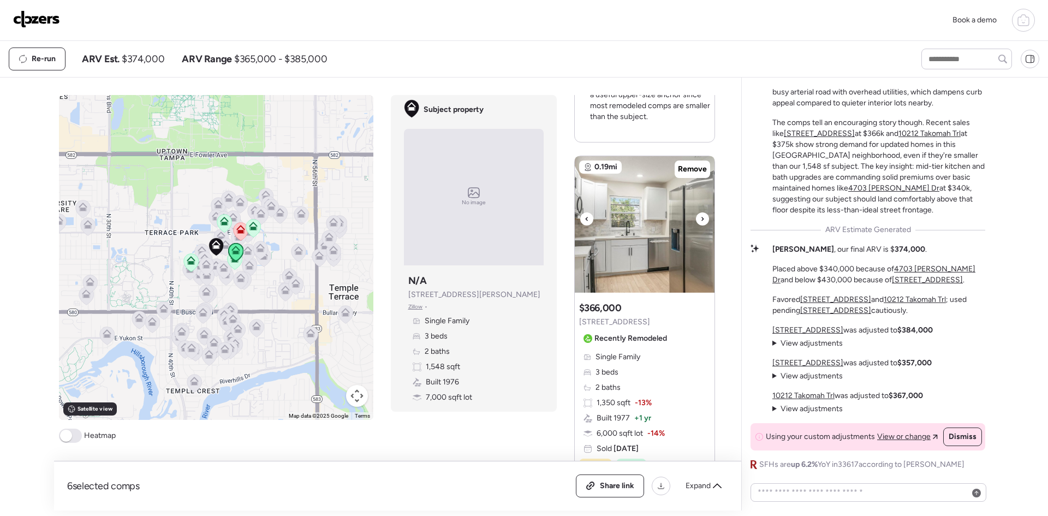
click at [696, 217] on div at bounding box center [702, 218] width 13 height 13
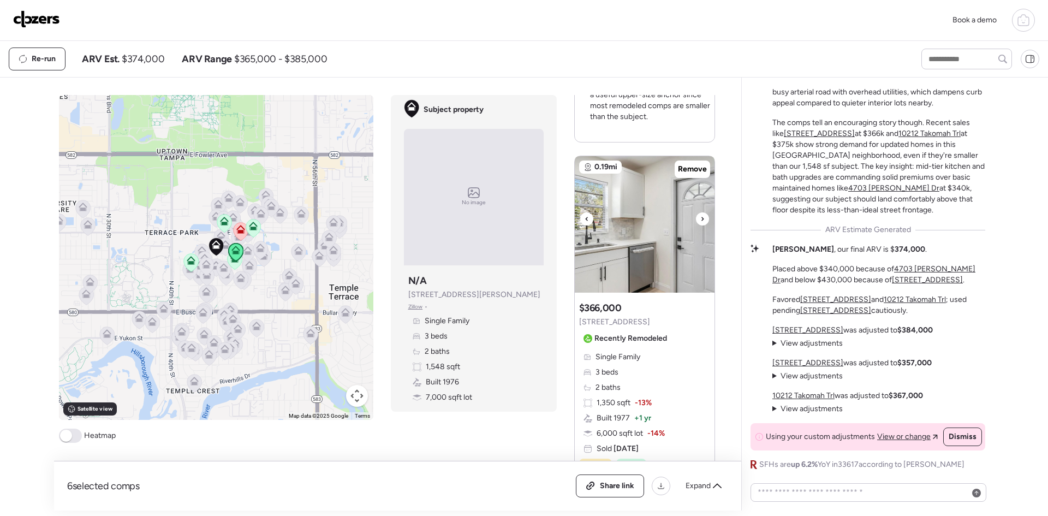
click at [696, 217] on div at bounding box center [702, 218] width 13 height 13
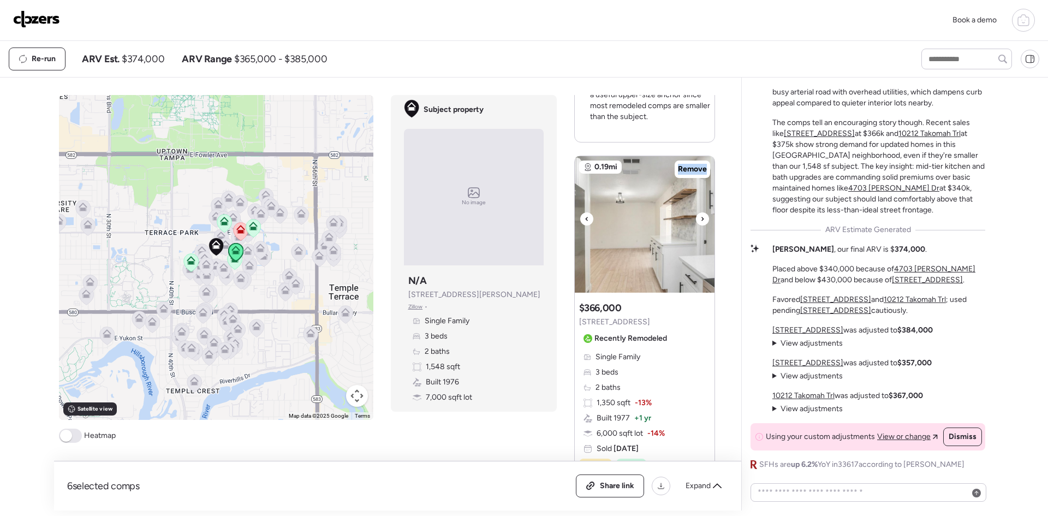
click at [696, 217] on div at bounding box center [702, 218] width 13 height 13
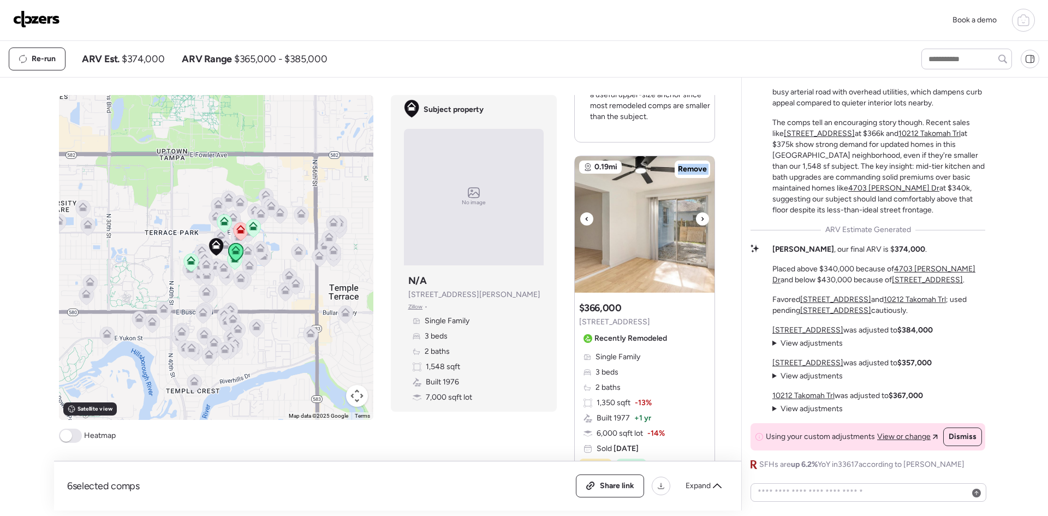
click at [696, 217] on div at bounding box center [702, 218] width 13 height 13
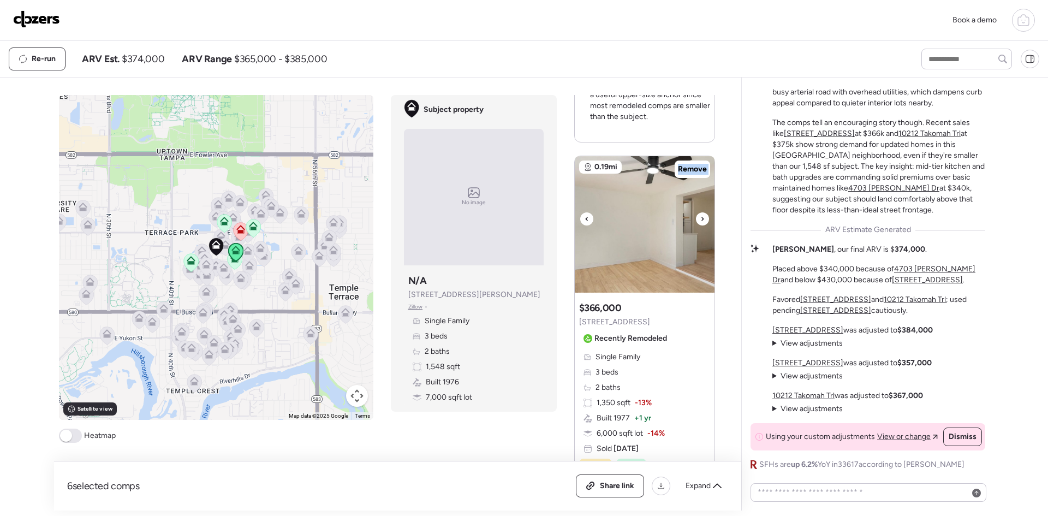
click at [696, 217] on div at bounding box center [702, 218] width 13 height 13
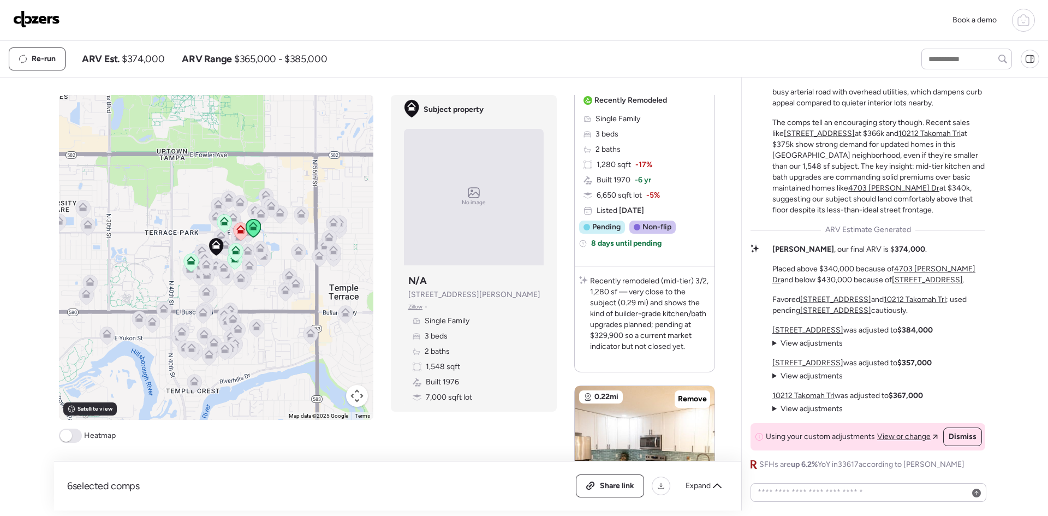
scroll to position [0, 0]
